Goal: Information Seeking & Learning: Learn about a topic

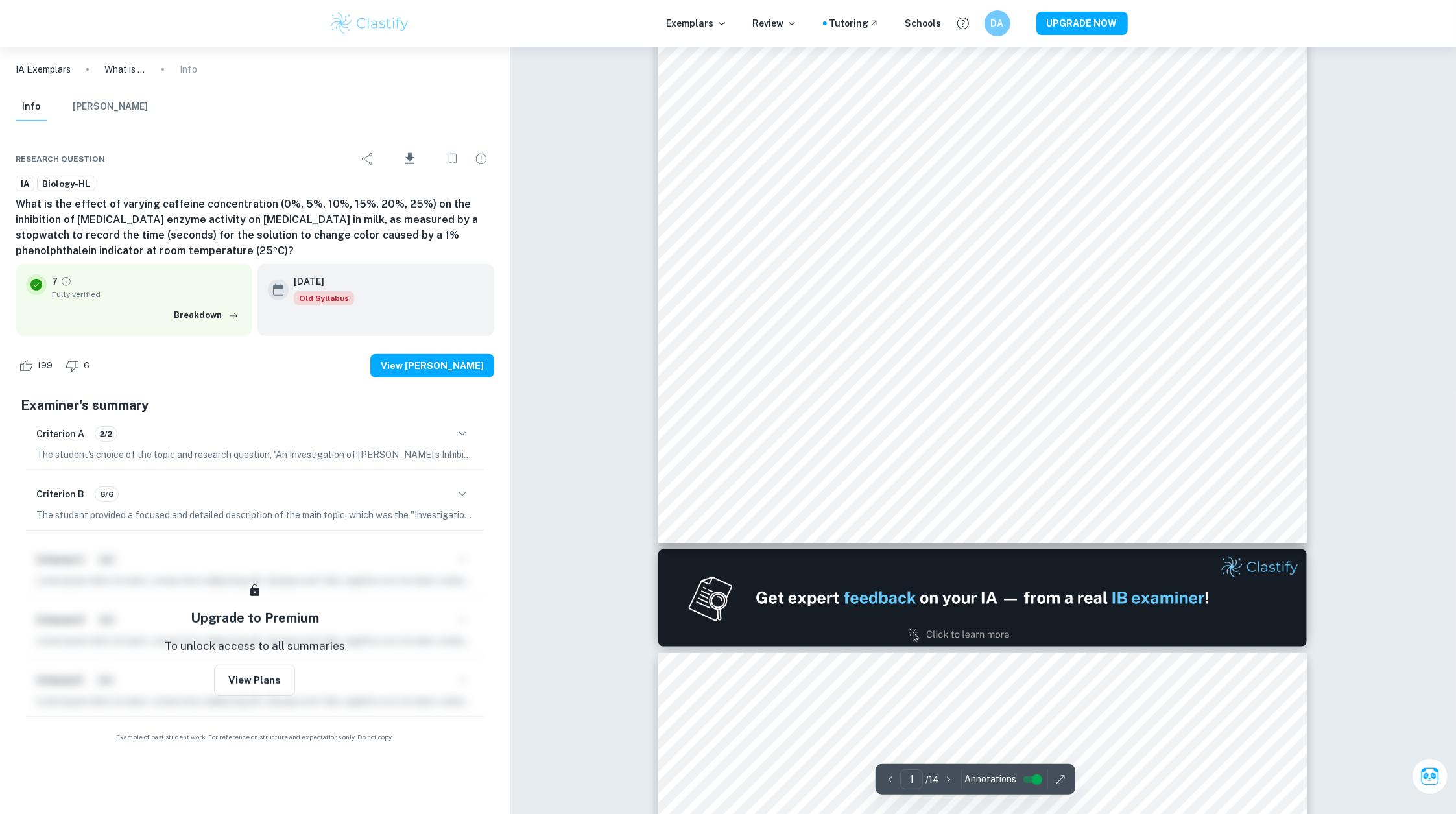
scroll to position [434, 0]
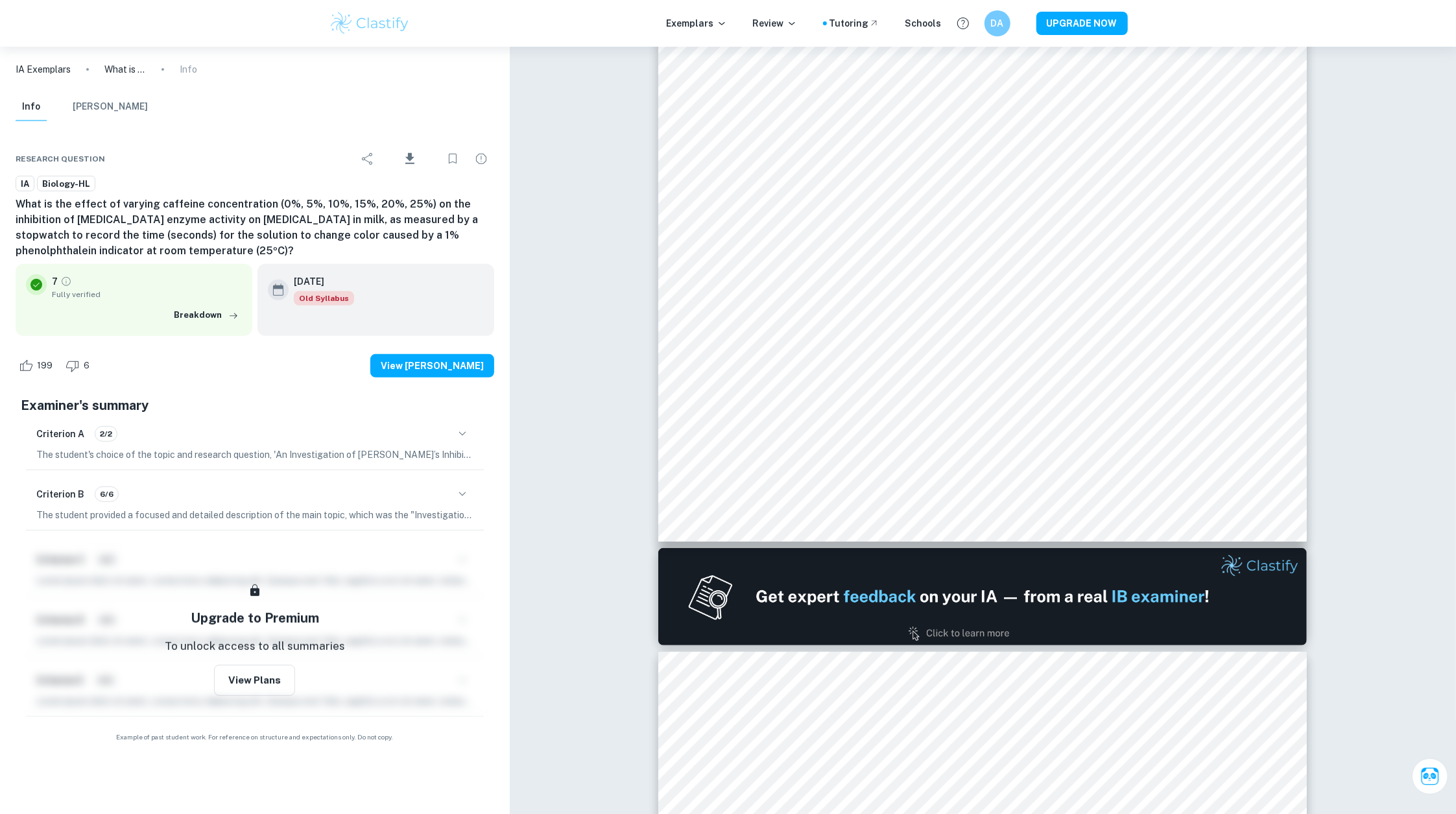
click at [505, 156] on div "Research question Download IA Biology-HL What is the effect of varying caffeine…" at bounding box center [255, 442] width 510 height 631
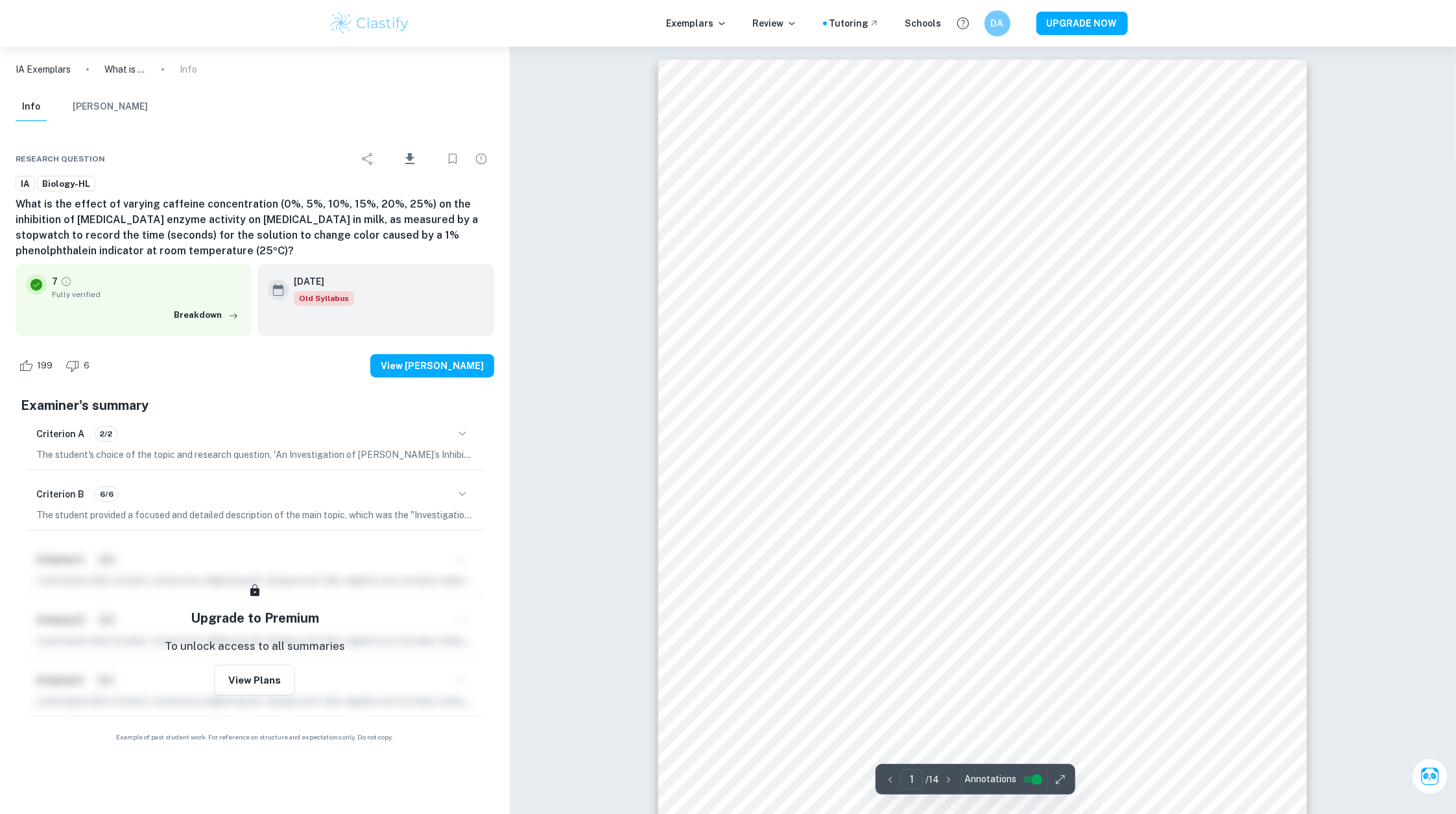
scroll to position [0, 0]
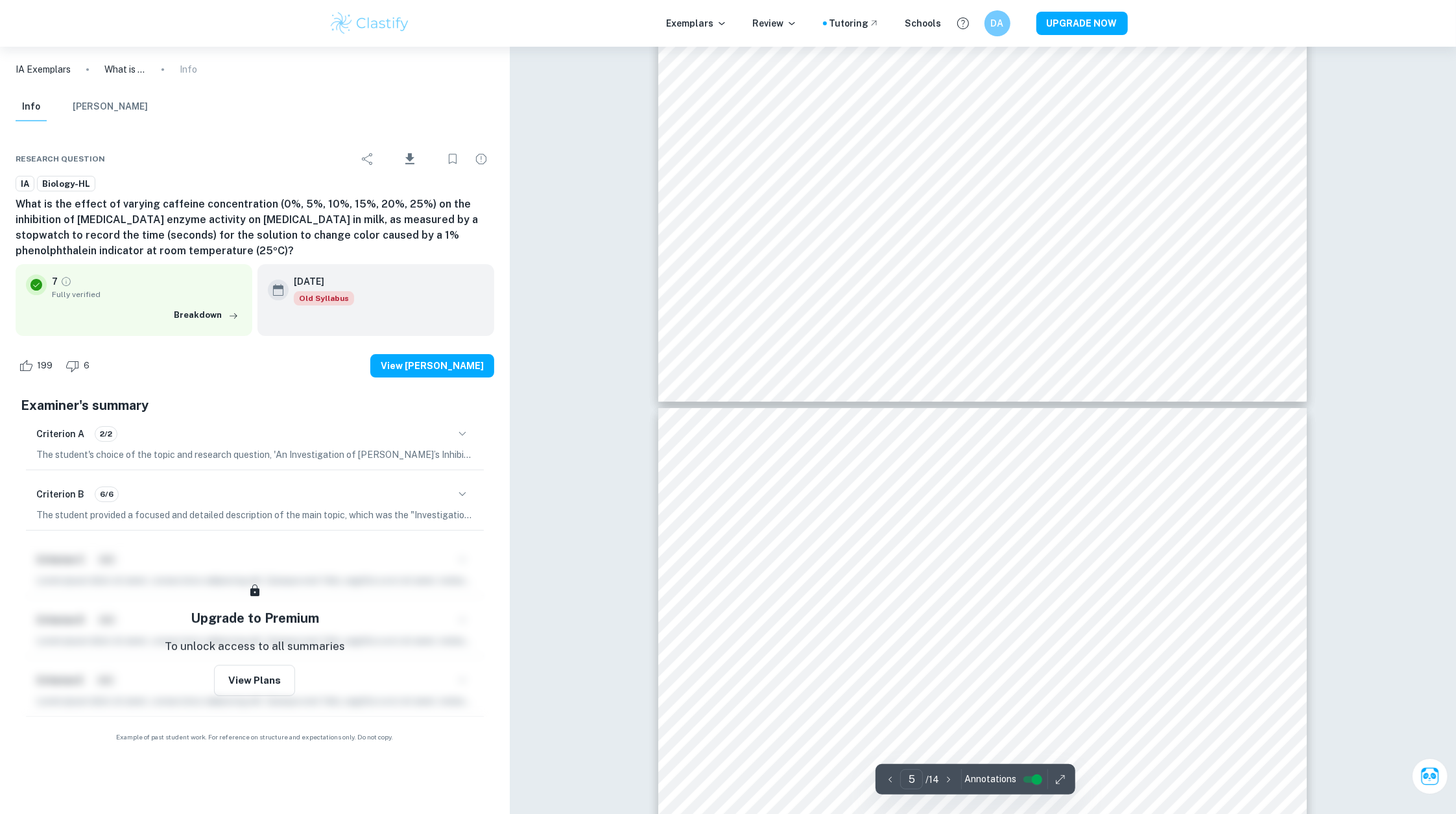
scroll to position [3784, 0]
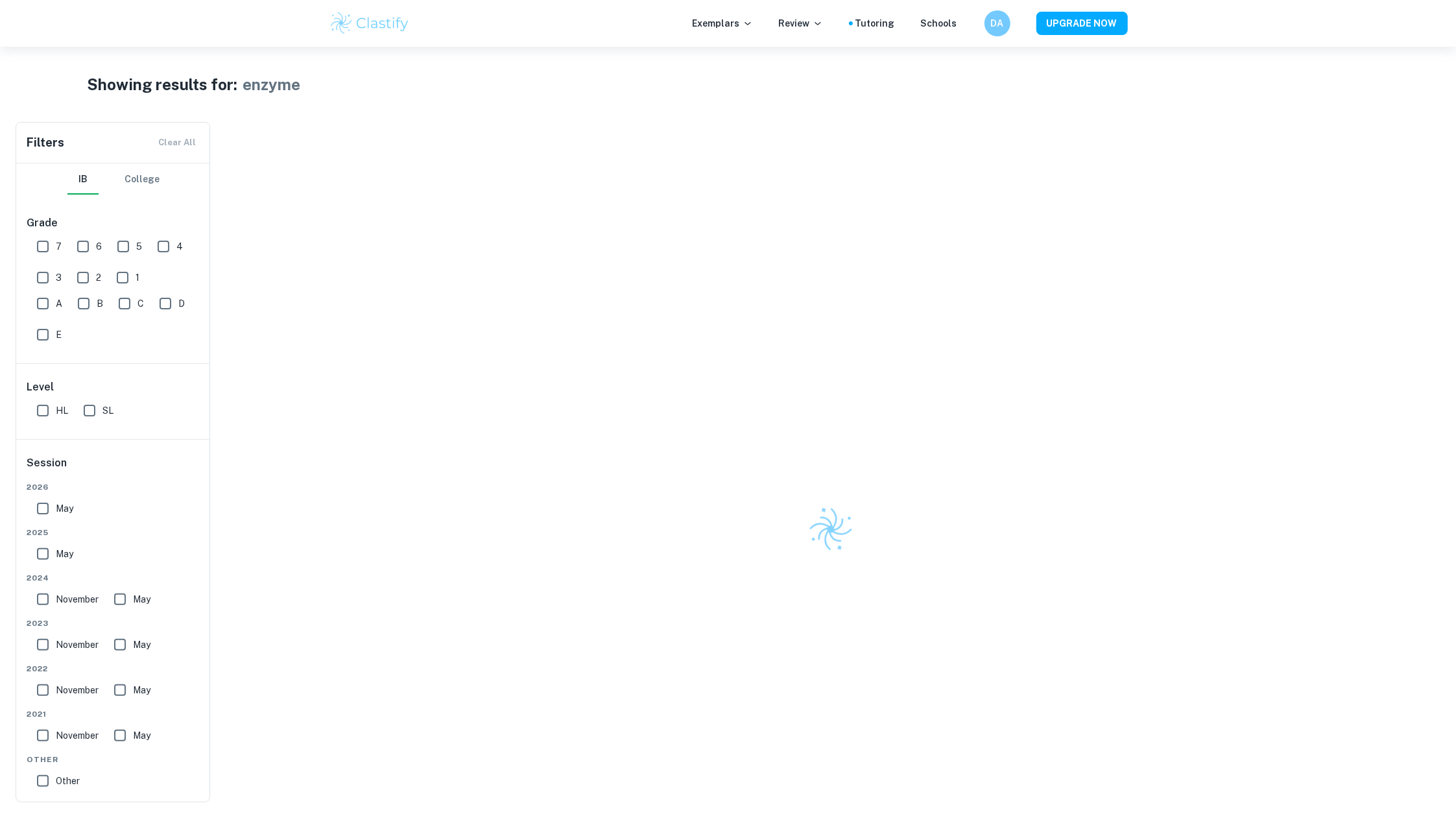
scroll to position [62, 0]
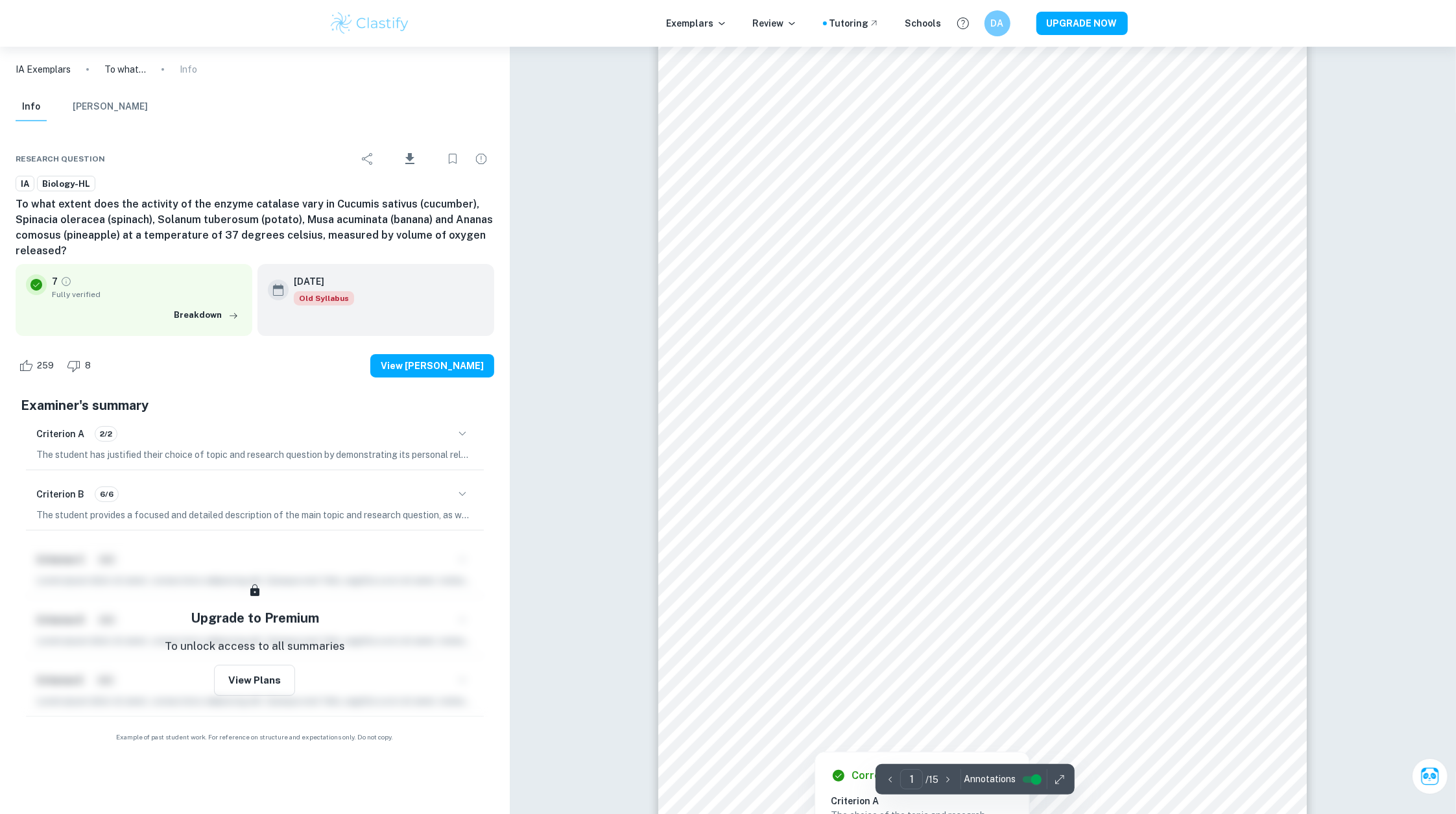
scroll to position [50, 0]
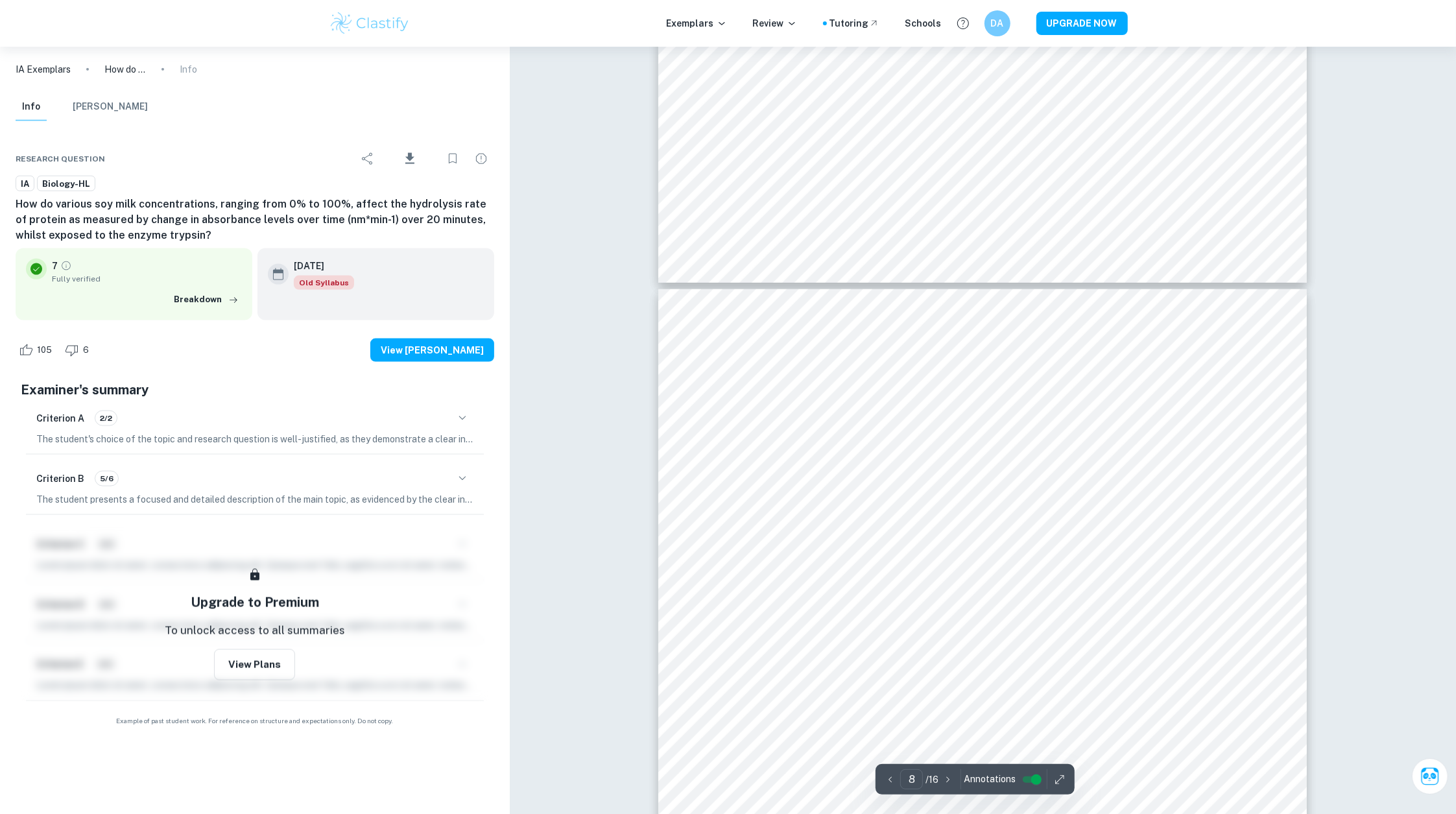
scroll to position [6010, 0]
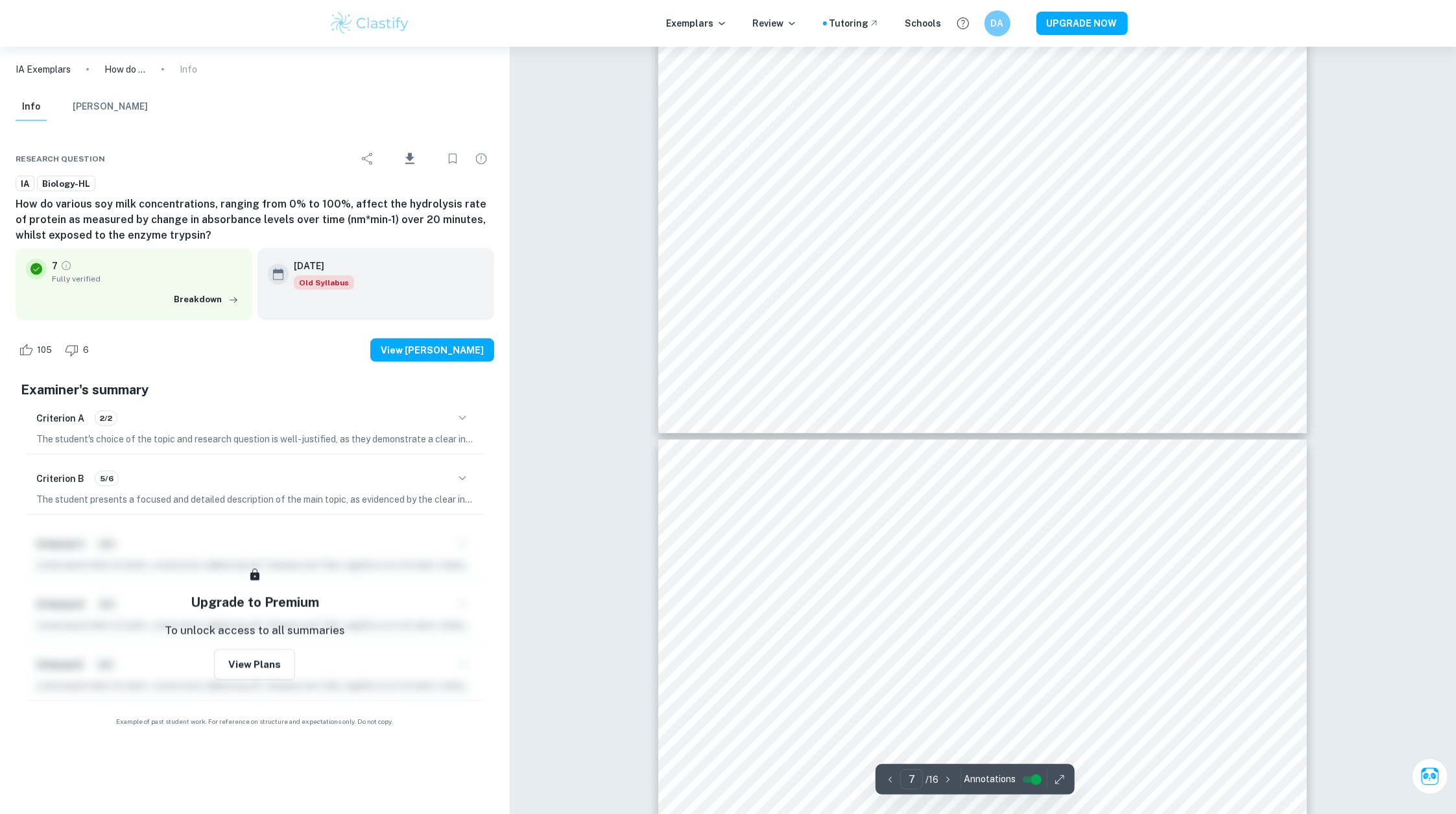
scroll to position [5750, 0]
type input "8"
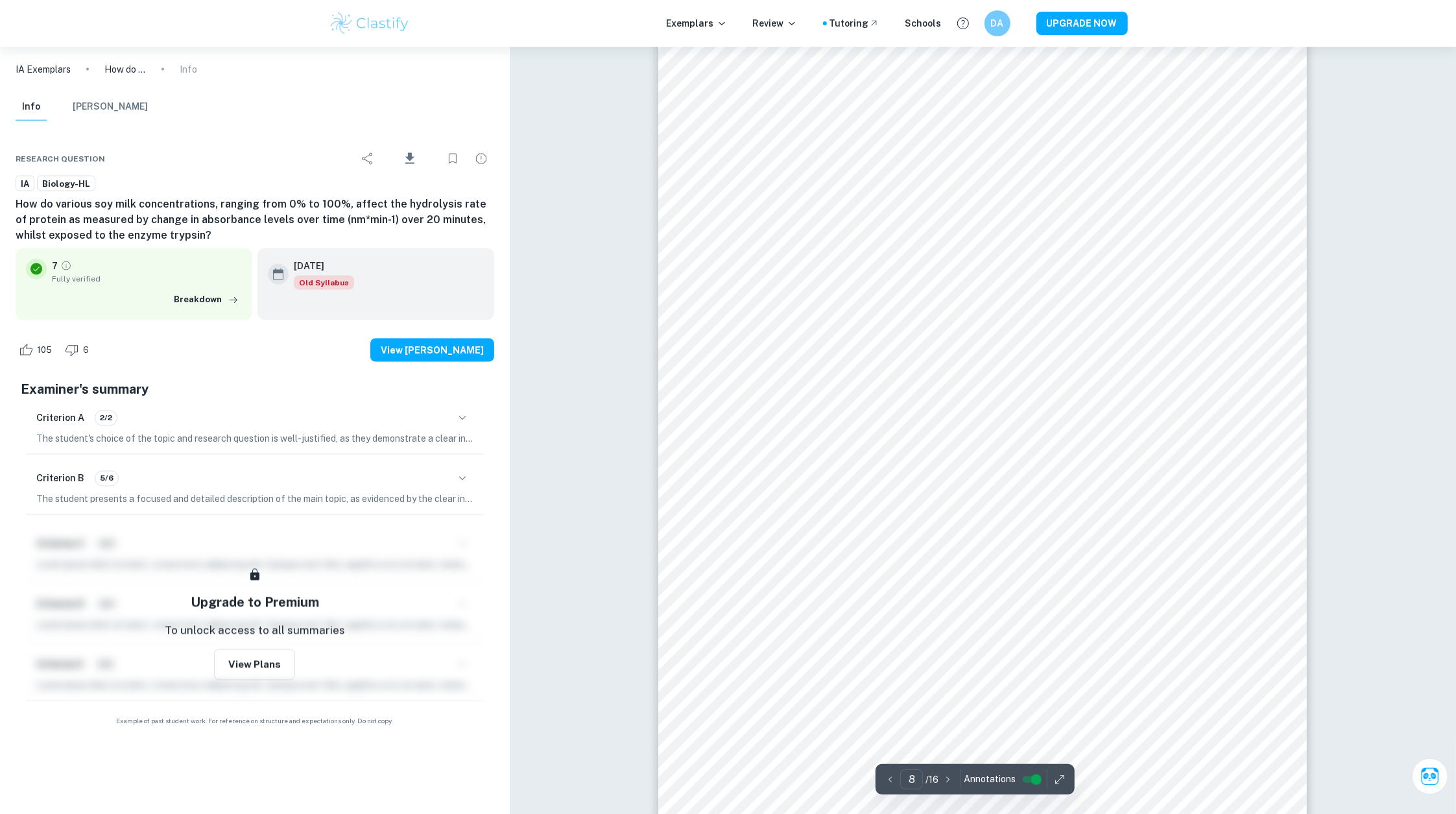
scroll to position [6183, 0]
